Goal: Information Seeking & Learning: Learn about a topic

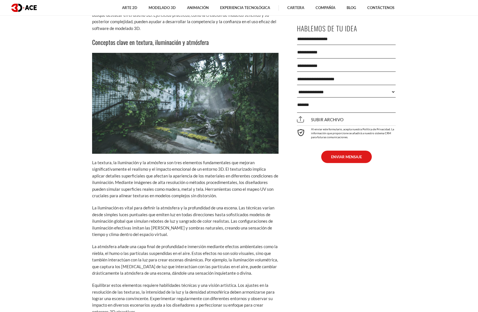
scroll to position [1187, 0]
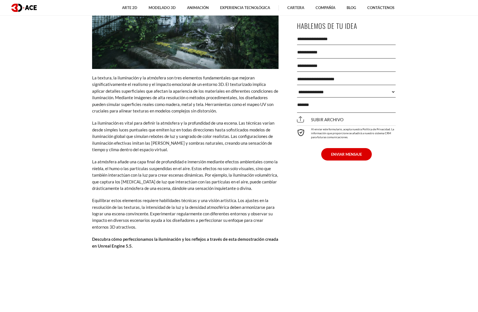
click at [249, 125] on font "La iluminación es vital para definir la atmósfera y la profundidad de una escen…" at bounding box center [183, 136] width 182 height 32
drag, startPoint x: 167, startPoint y: 133, endPoint x: 165, endPoint y: 139, distance: 6.3
click at [168, 133] on p "La iluminación es vital para definir la atmósfera y la profundidad de una escen…" at bounding box center [185, 136] width 186 height 33
click at [131, 178] on p "La atmósfera añade una capa final de profundidad e inmersión mediante efectos a…" at bounding box center [185, 174] width 186 height 33
drag, startPoint x: 131, startPoint y: 162, endPoint x: 155, endPoint y: 156, distance: 25.4
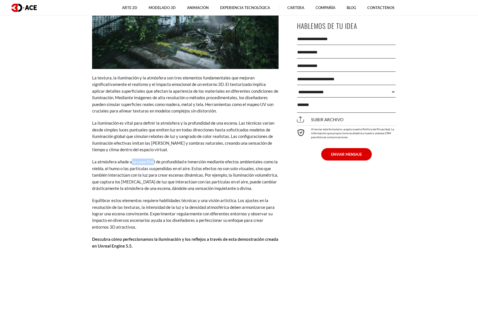
click at [126, 130] on font "La iluminación es vital para definir la atmósfera y la profundidad de una escen…" at bounding box center [183, 136] width 182 height 32
drag, startPoint x: 132, startPoint y: 126, endPoint x: 165, endPoint y: 125, distance: 33.1
click at [162, 125] on p "La iluminación es vital para definir la atmósfera y la profundidad de una escen…" at bounding box center [185, 136] width 186 height 33
click at [165, 124] on font "La iluminación es vital para definir la atmósfera y la profundidad de una escen…" at bounding box center [183, 136] width 182 height 32
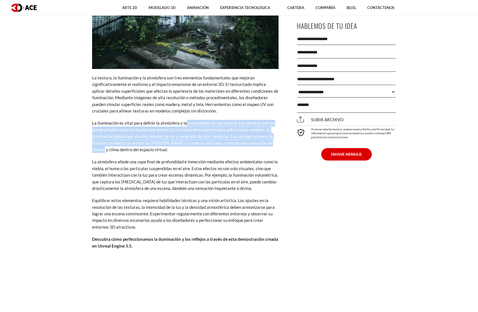
drag, startPoint x: 185, startPoint y: 120, endPoint x: 274, endPoint y: 145, distance: 92.3
click at [274, 145] on font "La iluminación es vital para definir la atmósfera y la profundidad de una escen…" at bounding box center [183, 136] width 182 height 32
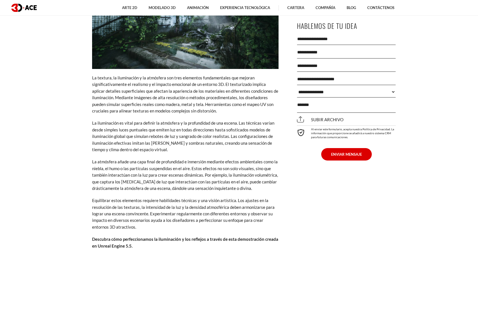
click at [184, 146] on p "La iluminación es vital para definir la atmósfera y la profundidad de una escen…" at bounding box center [185, 136] width 186 height 33
drag, startPoint x: 121, startPoint y: 160, endPoint x: 149, endPoint y: 160, distance: 28.3
click at [149, 160] on font "La atmósfera añade una capa final de profundidad e inmersión mediante efectos a…" at bounding box center [185, 175] width 186 height 32
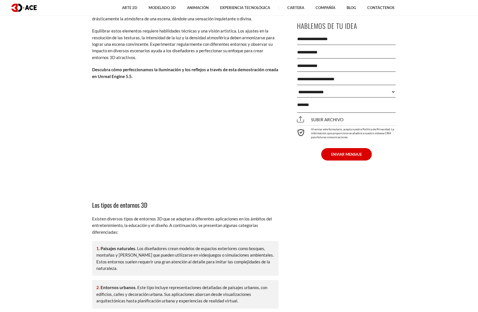
scroll to position [1441, 0]
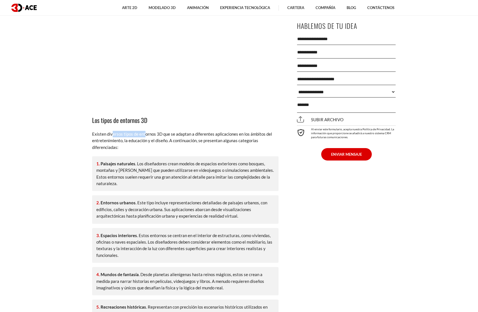
drag, startPoint x: 121, startPoint y: 136, endPoint x: 144, endPoint y: 136, distance: 22.9
click at [144, 136] on p "Existen diversos tipos de entornos 3D que se adaptan a diferentes aplicaciones …" at bounding box center [185, 141] width 186 height 20
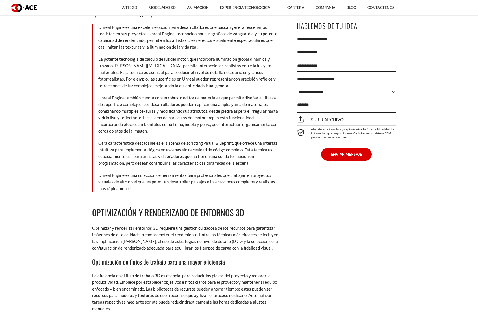
scroll to position [3051, 0]
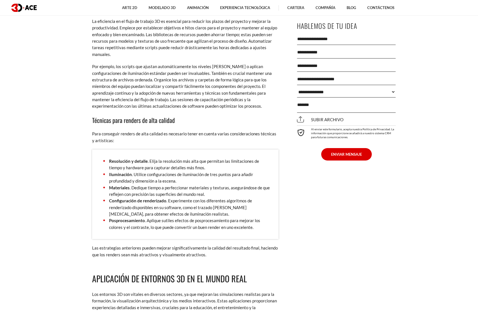
drag, startPoint x: 149, startPoint y: 130, endPoint x: 165, endPoint y: 125, distance: 16.8
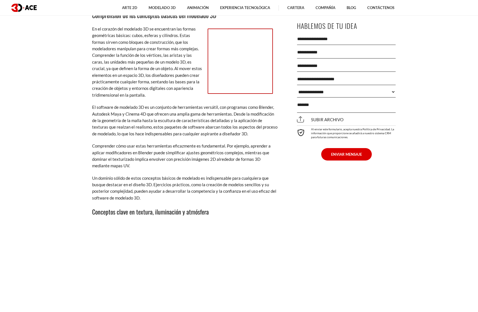
scroll to position [1102, 0]
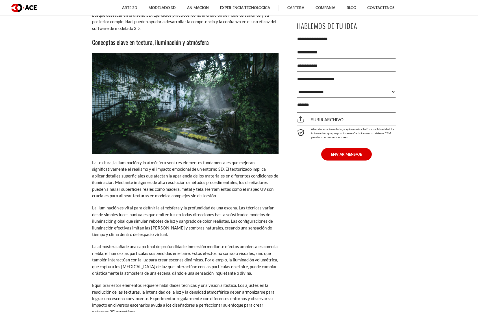
click at [109, 167] on font "La textura, la iluminación y la atmósfera son tres elementos fundamentales que …" at bounding box center [185, 179] width 186 height 38
